Goal: Information Seeking & Learning: Learn about a topic

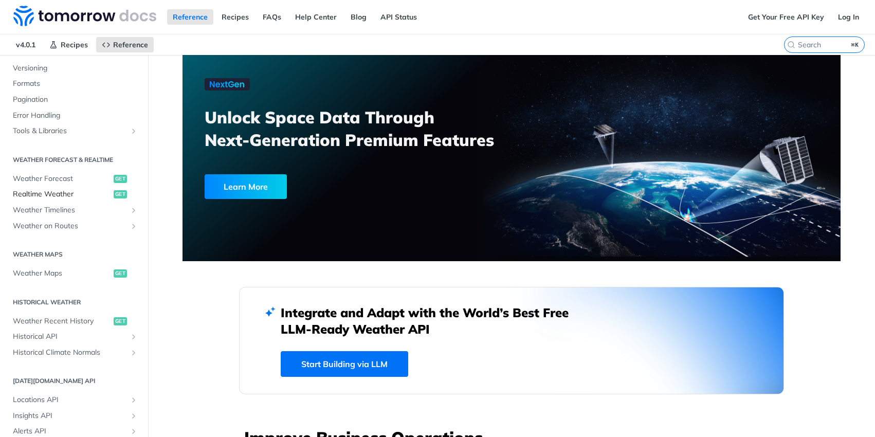
scroll to position [131, 0]
click at [61, 336] on span "Historical API" at bounding box center [70, 336] width 114 height 10
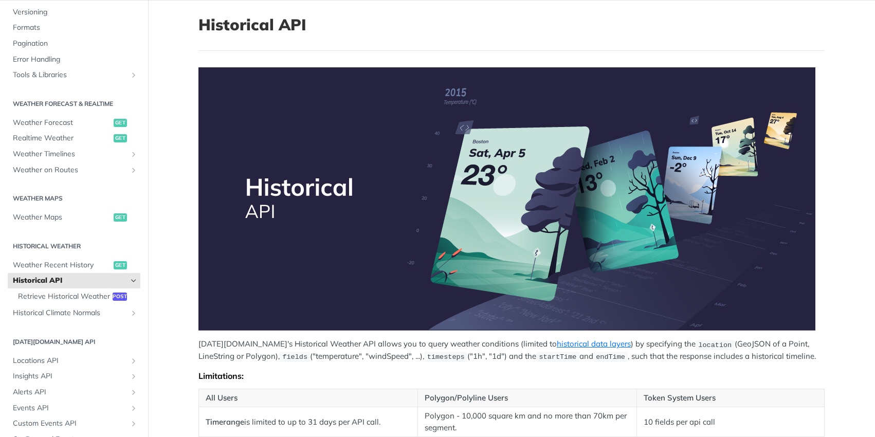
scroll to position [68, 0]
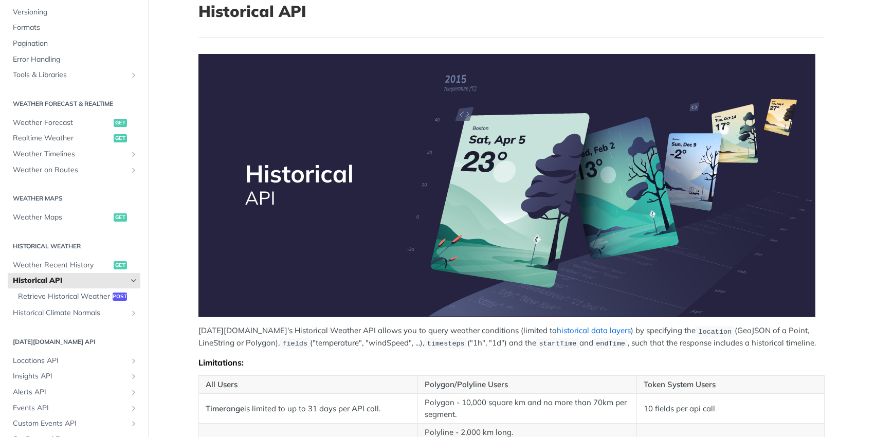
click at [557, 325] on link "historical data layers" at bounding box center [594, 330] width 74 height 10
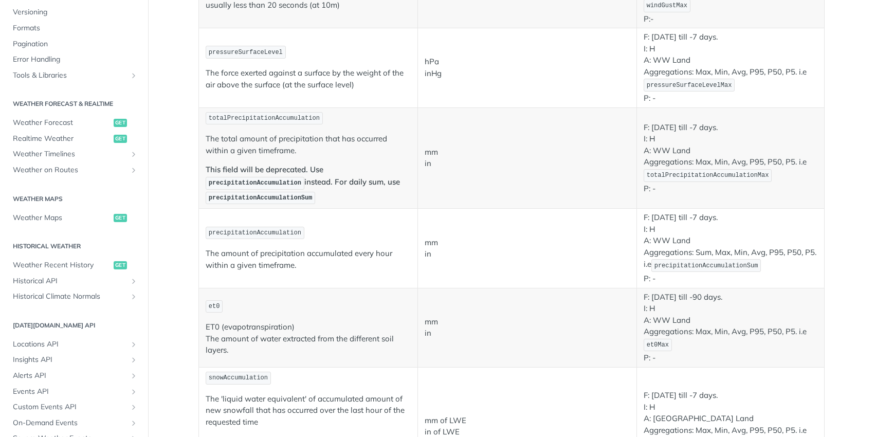
scroll to position [770, 0]
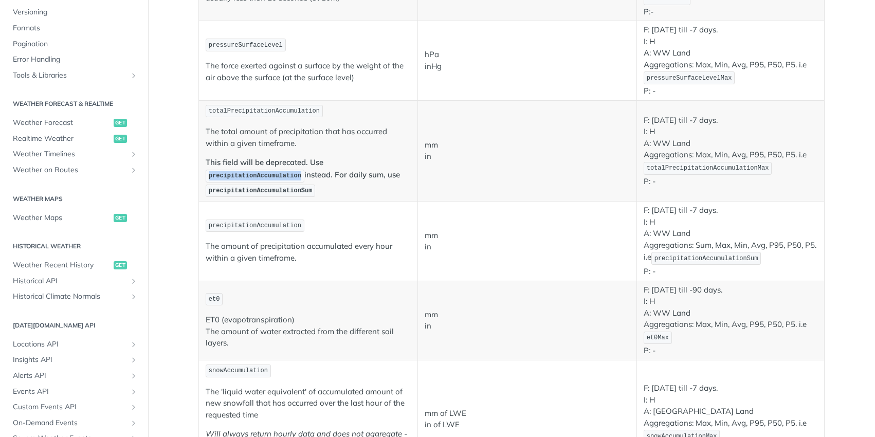
drag, startPoint x: 208, startPoint y: 175, endPoint x: 300, endPoint y: 173, distance: 92.5
click at [300, 173] on code "precipitationAccumulation" at bounding box center [255, 176] width 99 height 13
copy span "precipitationAccumulation"
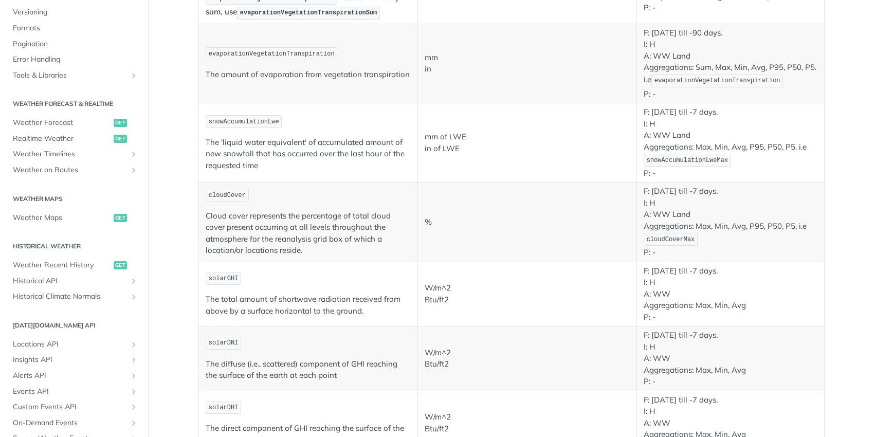
scroll to position [1392, 0]
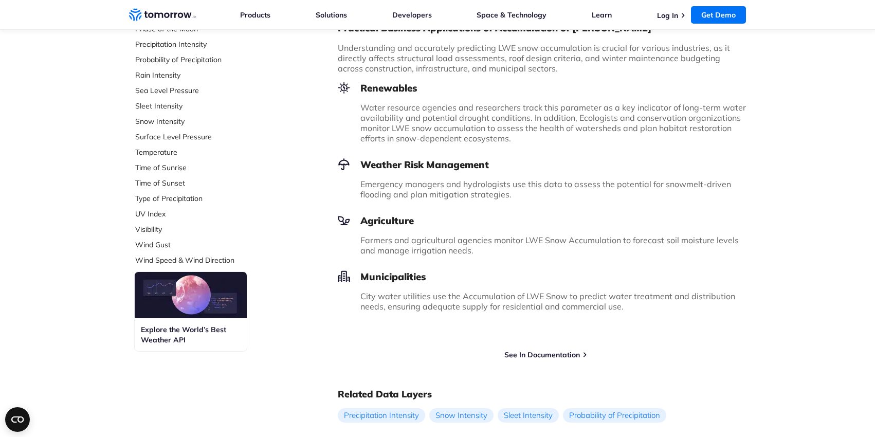
scroll to position [414, 0]
